Goal: Navigation & Orientation: Find specific page/section

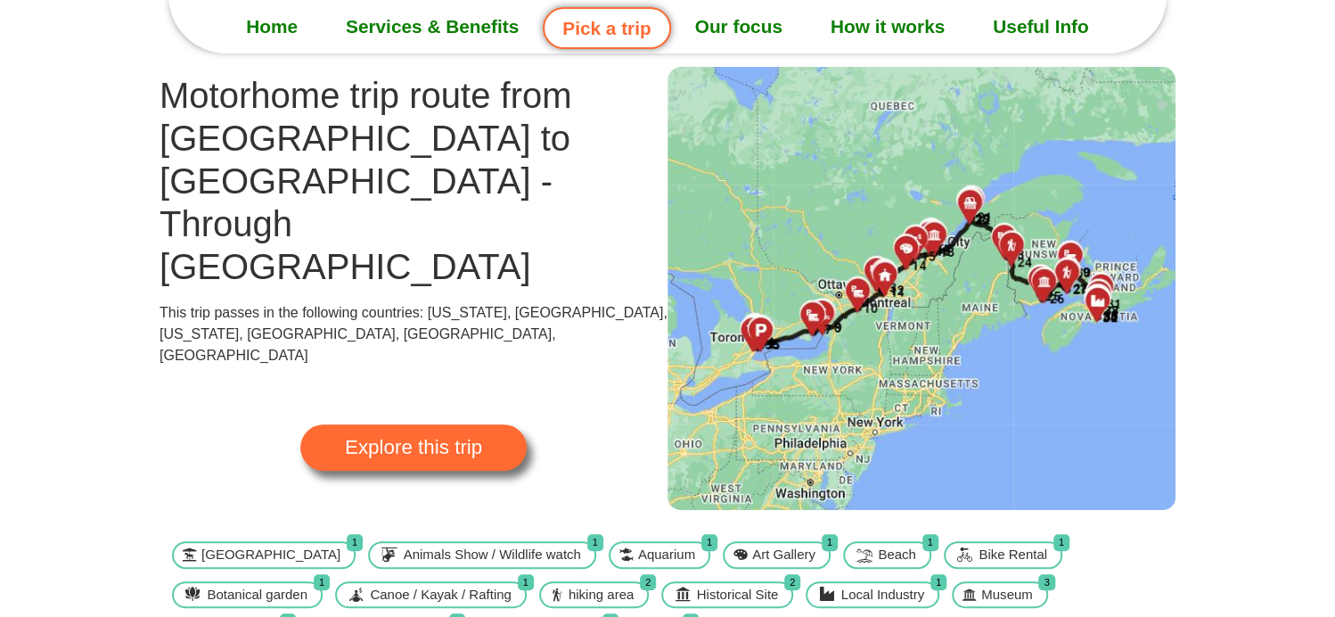
scroll to position [89, 0]
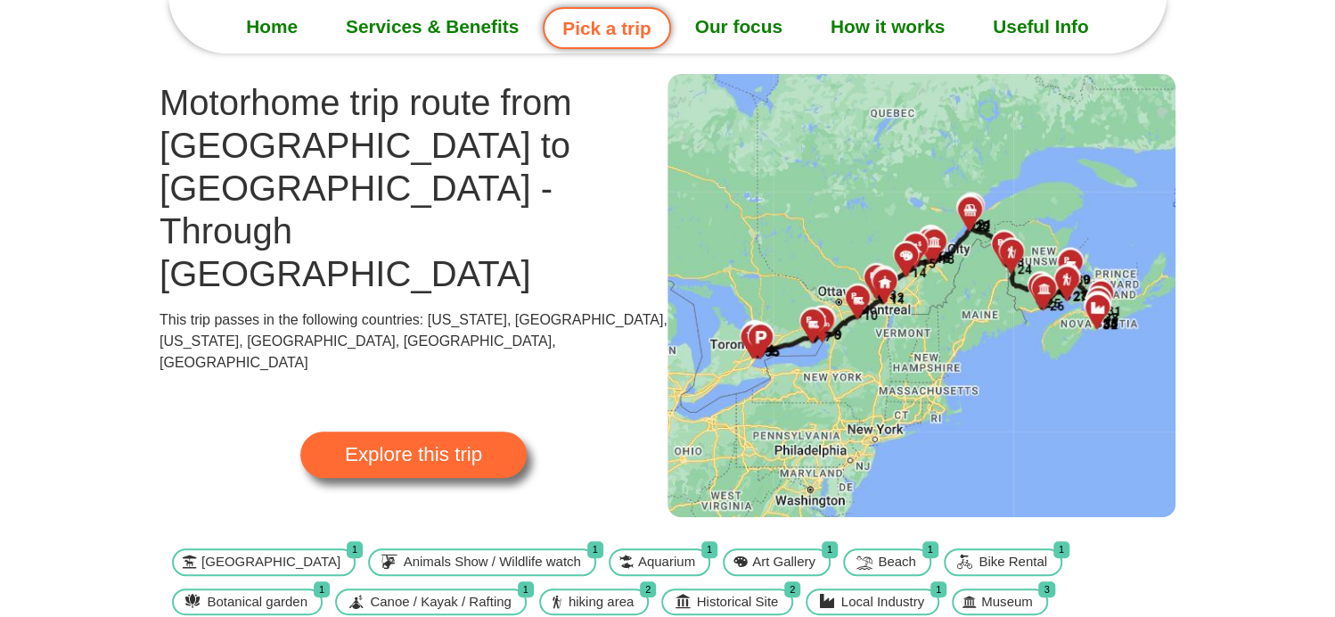
click at [873, 182] on img at bounding box center [921, 295] width 508 height 443
drag, startPoint x: 465, startPoint y: 344, endPoint x: 475, endPoint y: 330, distance: 17.3
click at [465, 445] on span "Explore this trip" at bounding box center [413, 455] width 137 height 20
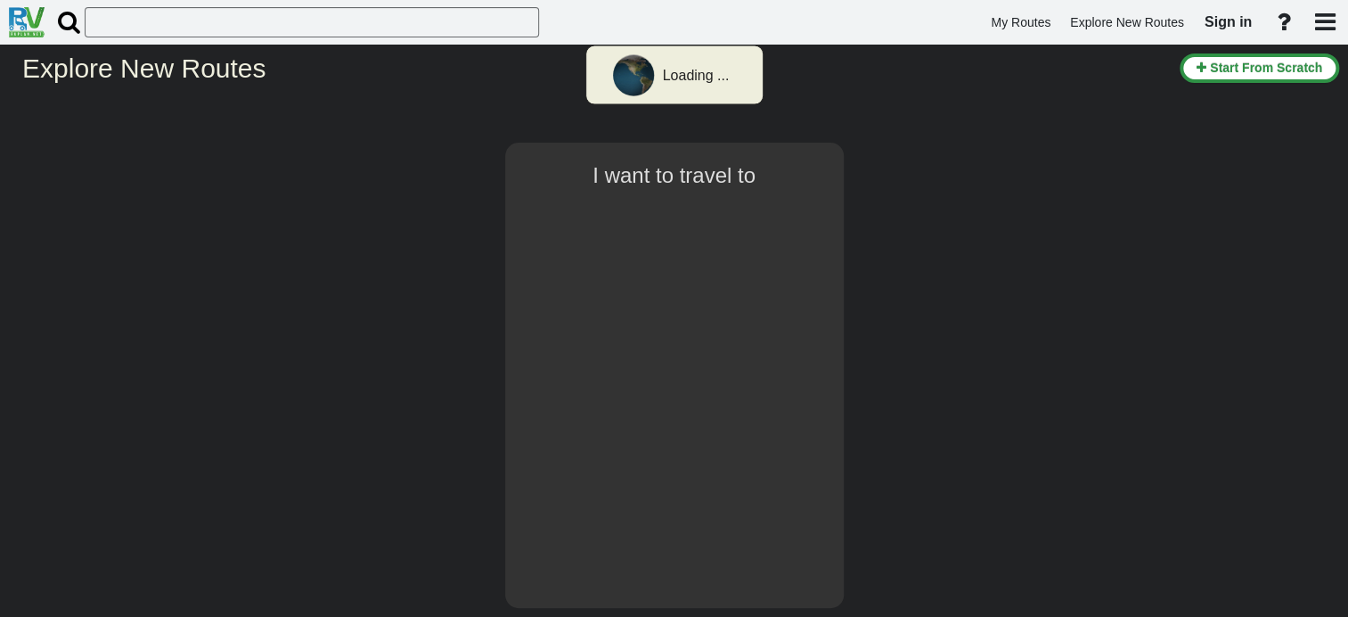
select select "number:8"
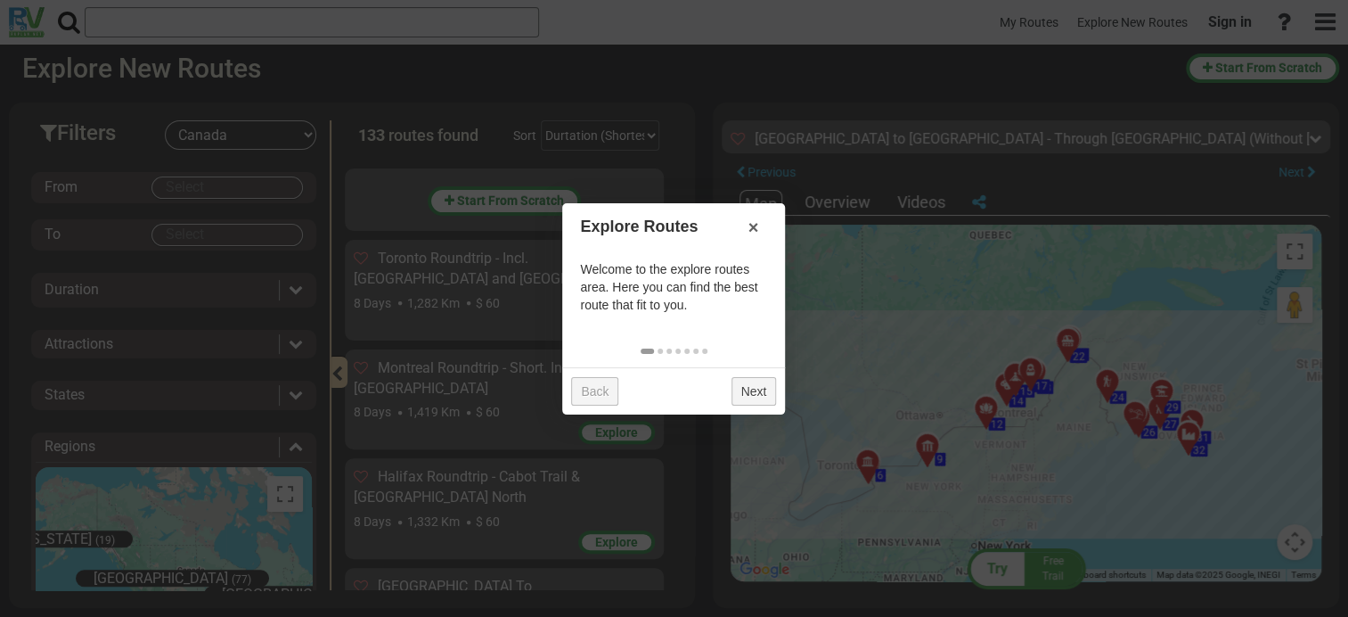
scroll to position [2722, 0]
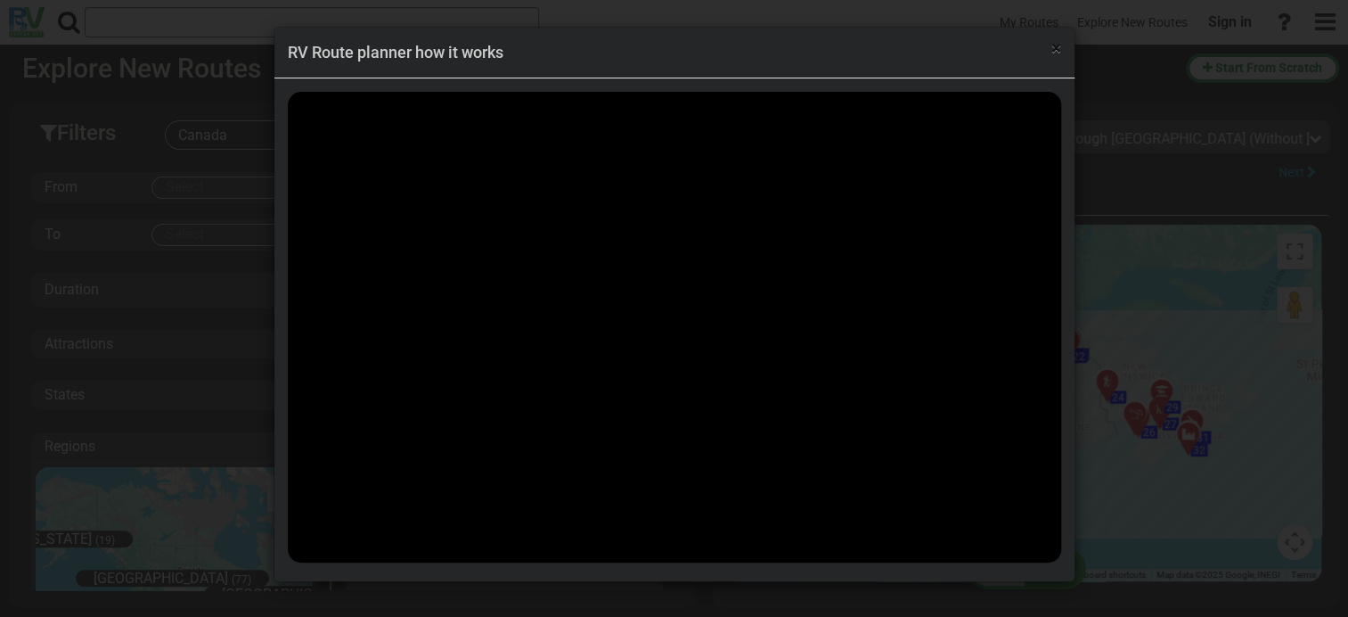
click at [1053, 54] on span "×" at bounding box center [1056, 47] width 10 height 21
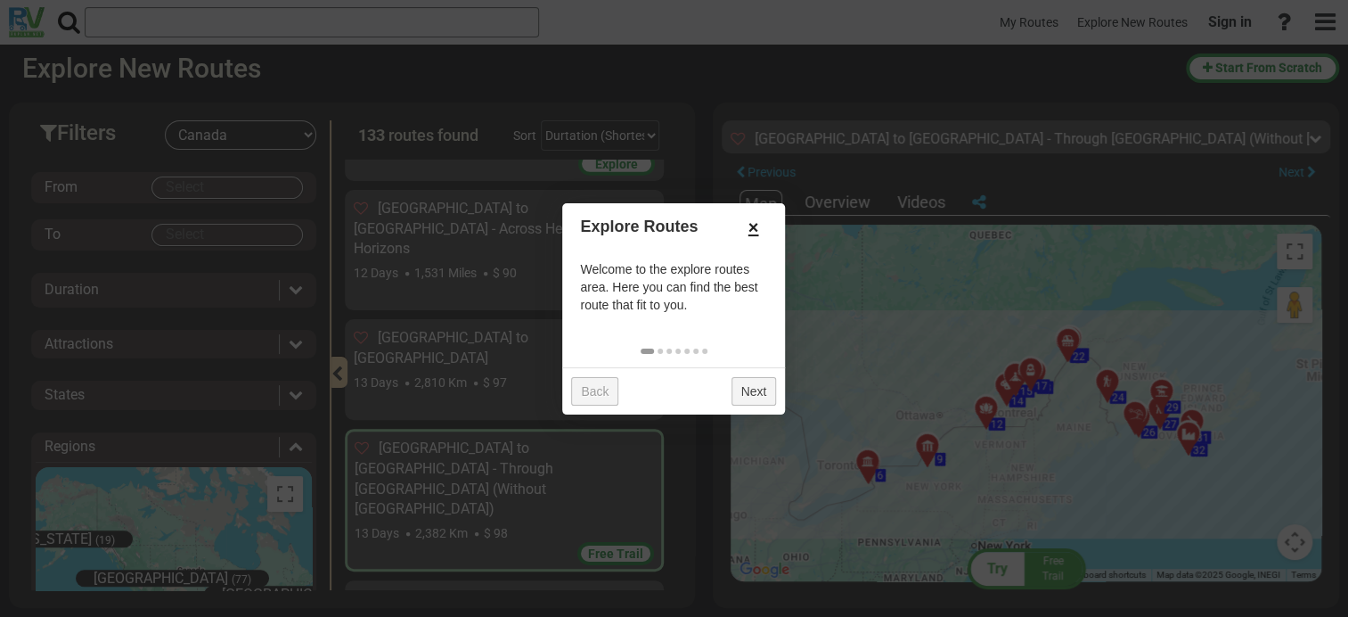
click at [752, 227] on link "×" at bounding box center [754, 227] width 29 height 30
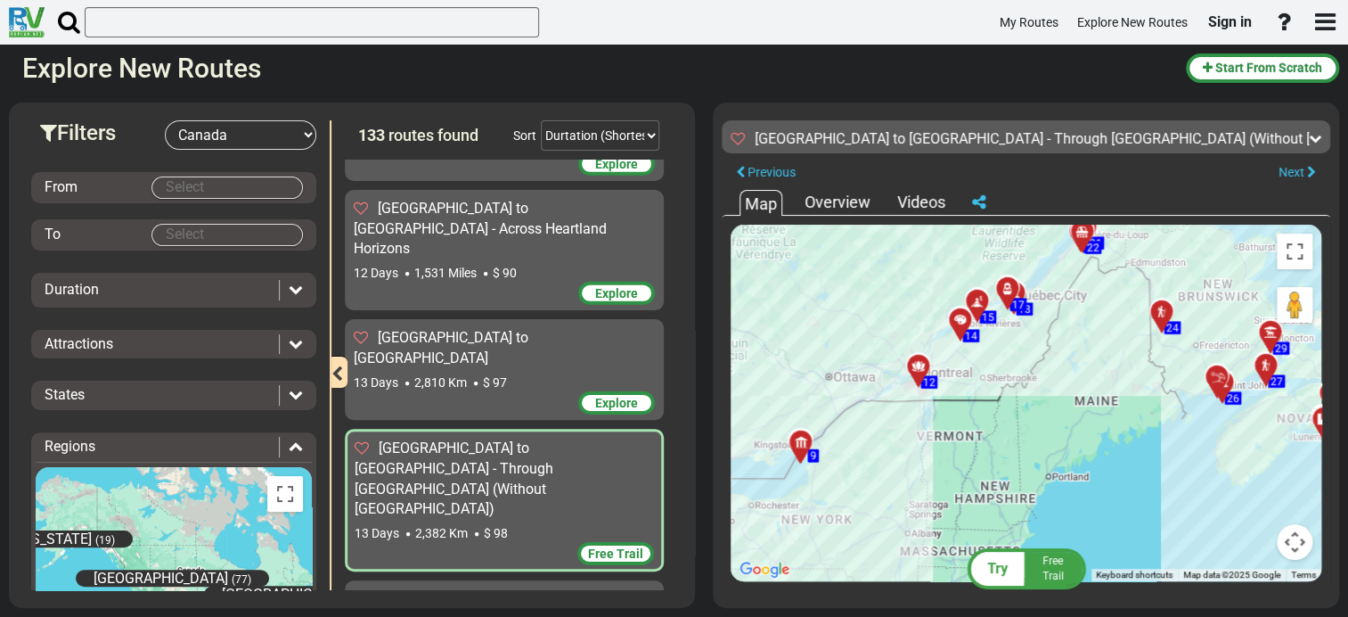
drag, startPoint x: 940, startPoint y: 383, endPoint x: 845, endPoint y: 342, distance: 103.8
click at [845, 342] on div "To activate drag with keyboard, press Alt + Enter. Once in keyboard drag state,…" at bounding box center [1026, 403] width 591 height 356
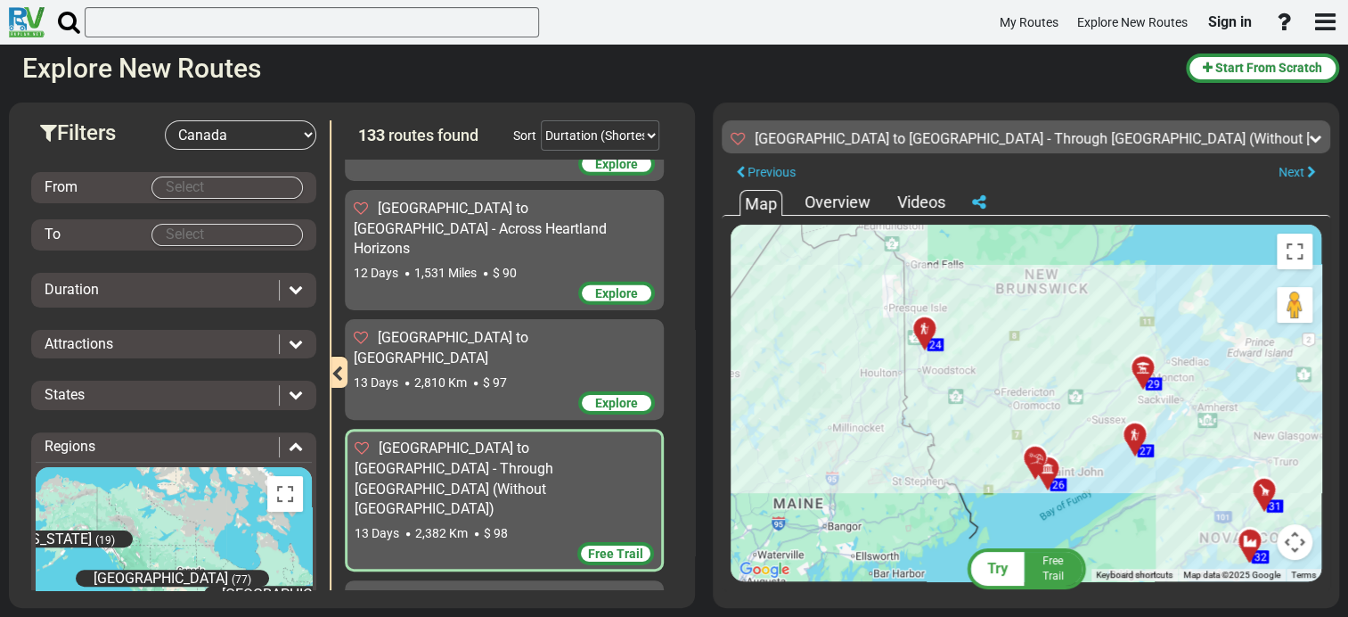
drag, startPoint x: 1067, startPoint y: 298, endPoint x: 650, endPoint y: 400, distance: 430.3
click at [650, 400] on div "Filters -- Select Destination -- Europe United States Canada Australia New Zeal…" at bounding box center [674, 355] width 1348 height 523
